Goal: Information Seeking & Learning: Learn about a topic

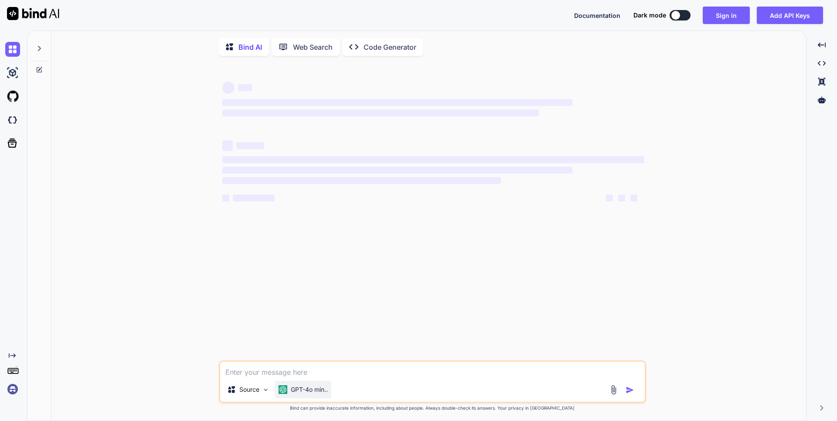
click at [304, 393] on p "GPT-4o min.." at bounding box center [309, 389] width 37 height 9
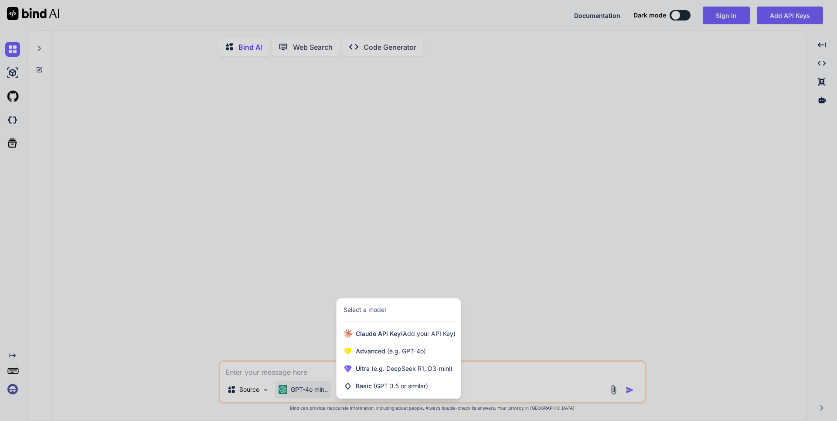
click at [519, 265] on div at bounding box center [418, 210] width 837 height 421
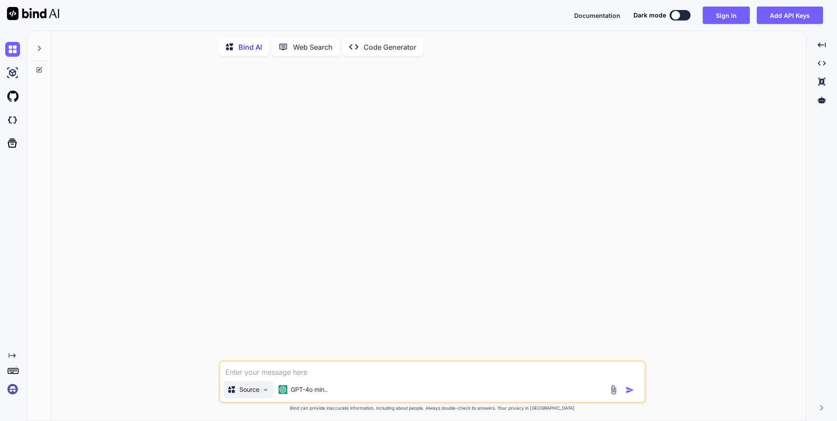
click at [248, 391] on p "Source" at bounding box center [249, 389] width 20 height 9
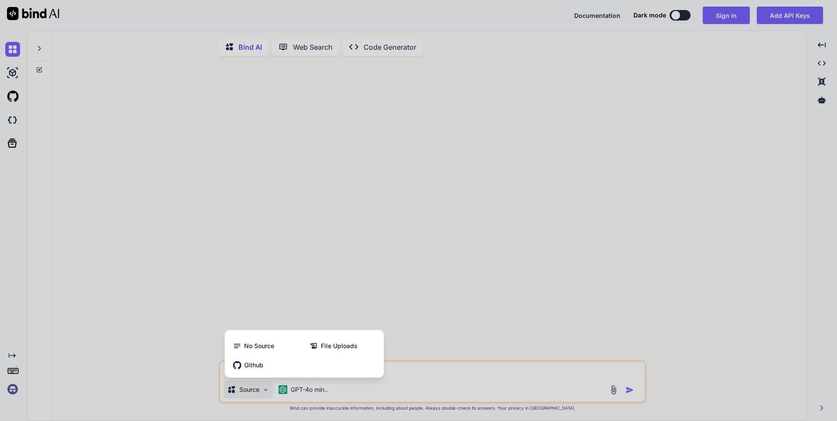
click at [320, 399] on div at bounding box center [418, 210] width 837 height 421
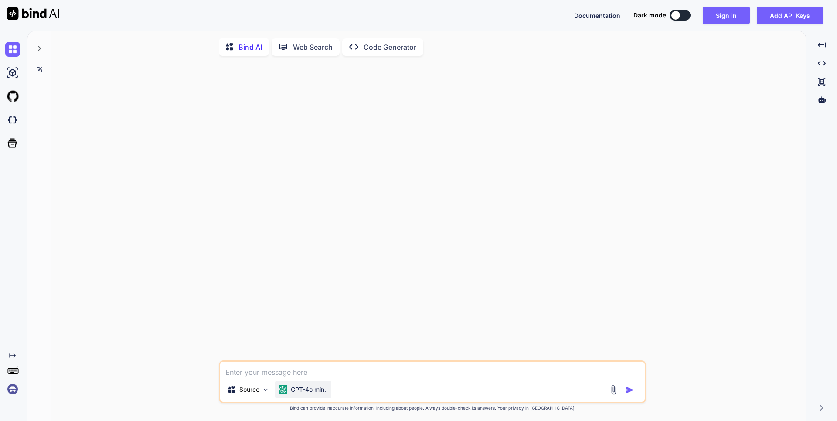
click at [314, 397] on div "GPT-4o min.." at bounding box center [303, 389] width 56 height 17
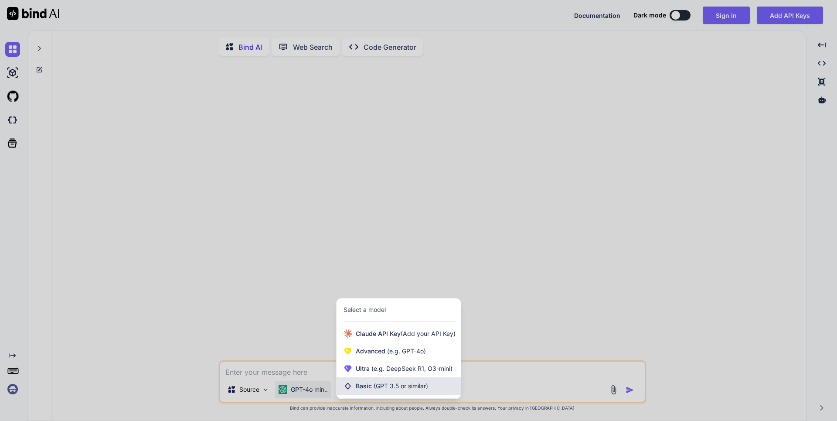
click at [371, 386] on span "Basic (GPT 3.5 or similar)" at bounding box center [392, 385] width 72 height 9
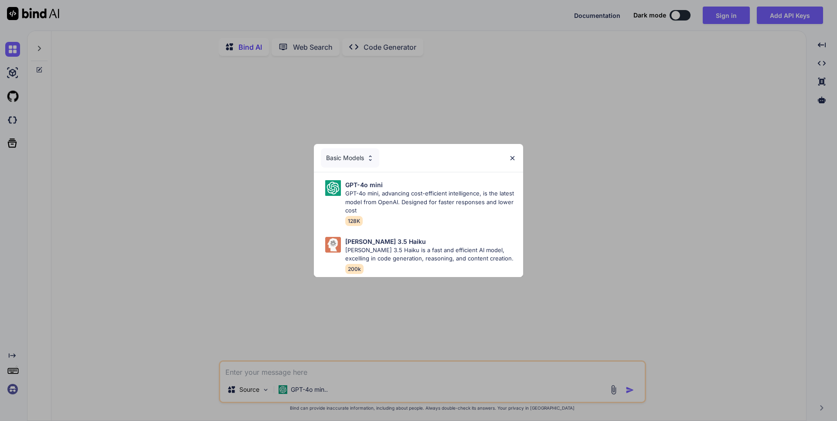
click at [344, 406] on div "Basic Models GPT-4o mini GPT-4o mini, advancing cost-efficient intelligence, is…" at bounding box center [418, 210] width 837 height 421
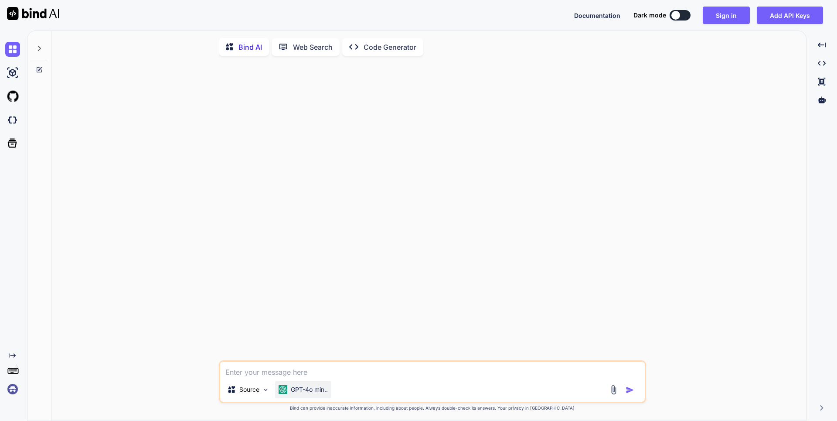
click at [319, 393] on p "GPT-4o min.." at bounding box center [309, 389] width 37 height 9
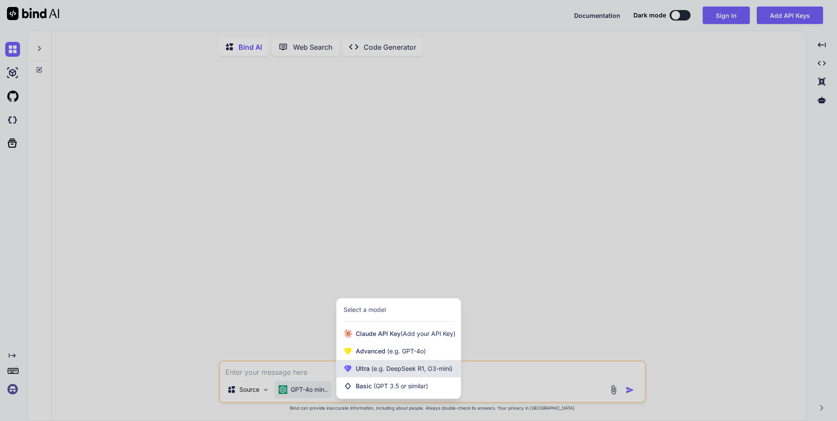
click at [374, 369] on span "(e.g. DeepSeek R1, O3-mini)" at bounding box center [411, 367] width 83 height 7
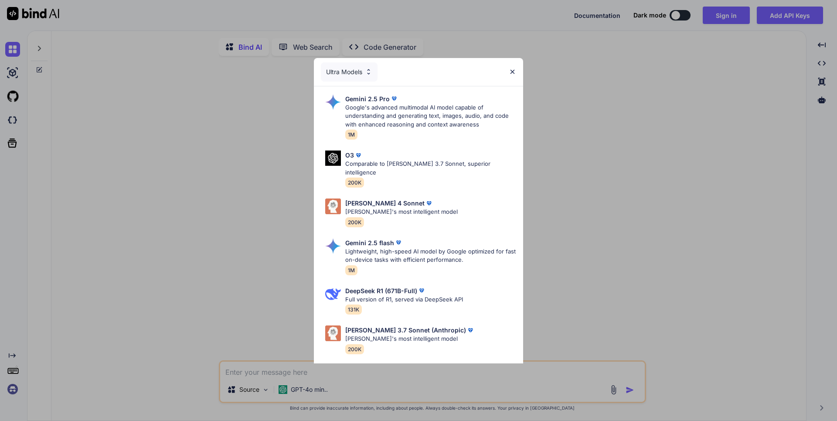
click at [636, 315] on div "Ultra Models Gemini 2.5 Pro Google's advanced multimodal AI model capable of un…" at bounding box center [418, 210] width 837 height 421
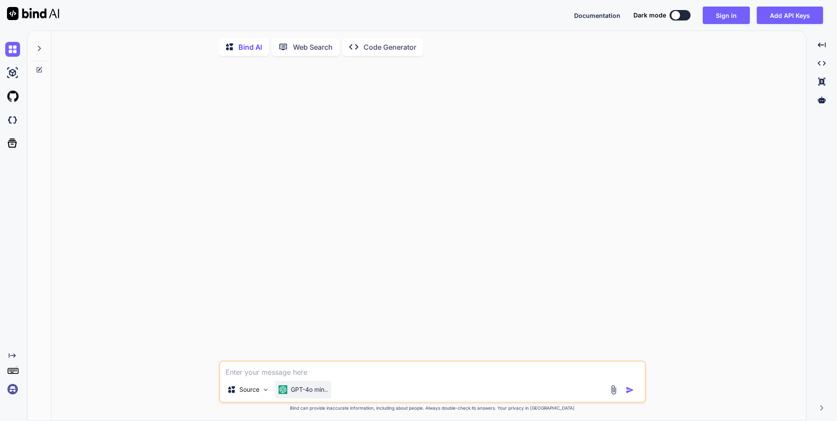
click at [286, 391] on img at bounding box center [283, 389] width 9 height 9
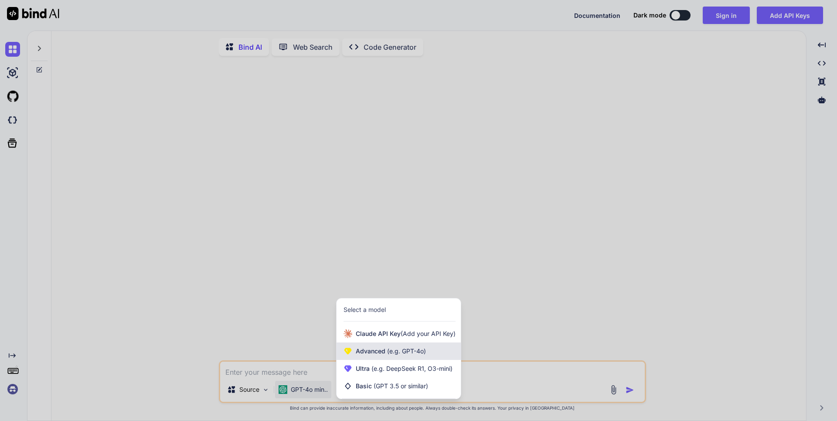
click at [361, 345] on div "Advanced (e.g. GPT-4o)" at bounding box center [399, 350] width 124 height 17
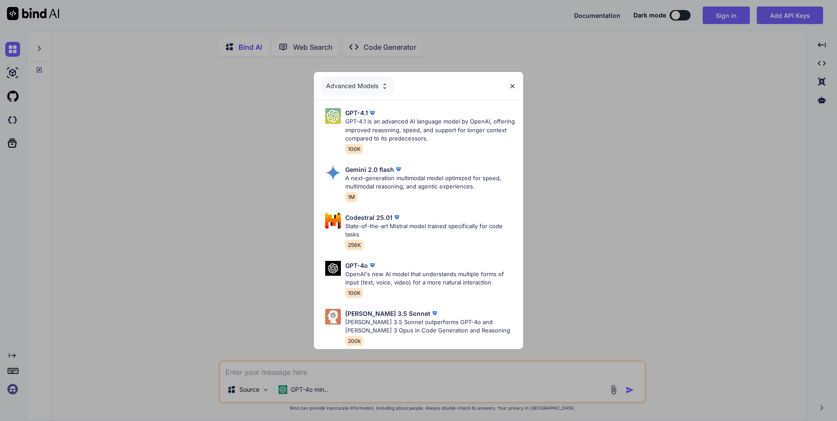
click at [343, 382] on div "Advanced Models GPT-4.1 GPT-4.1 is an advanced AI language model by OpenAI, off…" at bounding box center [418, 210] width 837 height 421
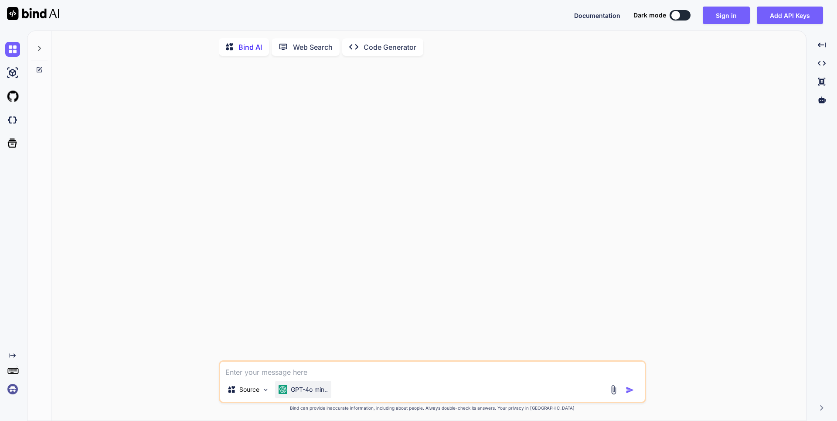
click at [305, 396] on div "GPT-4o min.." at bounding box center [303, 389] width 56 height 17
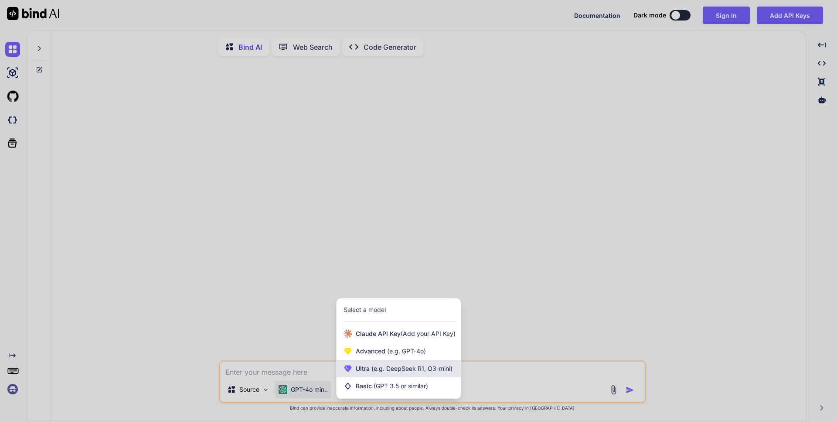
click at [397, 366] on span "Ultra (e.g. DeepSeek R1, O3-mini)" at bounding box center [404, 368] width 97 height 9
type textarea "x"
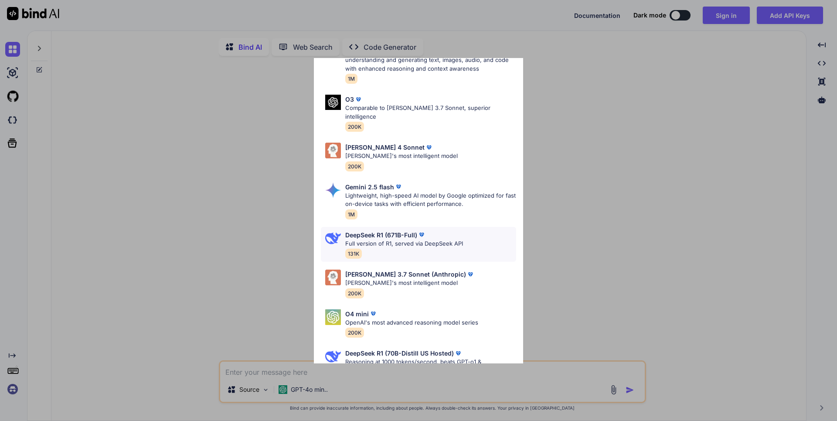
scroll to position [75, 0]
